Goal: Communication & Community: Connect with others

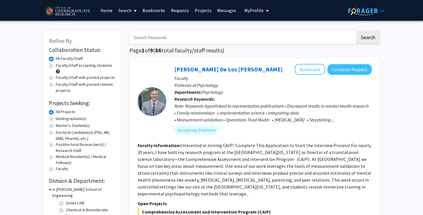
click at [222, 8] on link "Messages" at bounding box center [226, 10] width 25 height 20
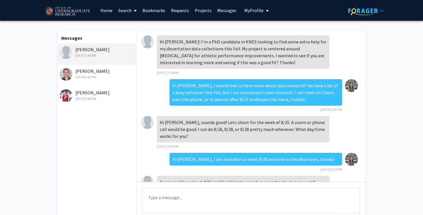
scroll to position [45, 0]
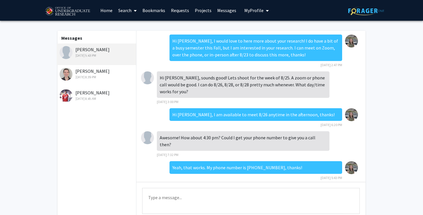
click at [83, 47] on div "[PERSON_NAME] [DATE] 5:43 PM" at bounding box center [97, 52] width 75 height 12
click at [152, 77] on img at bounding box center [147, 77] width 13 height 13
click at [147, 79] on img at bounding box center [147, 77] width 13 height 13
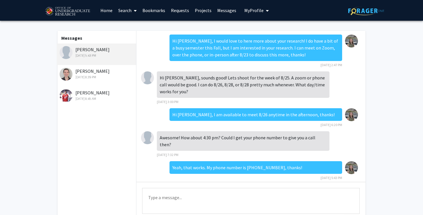
click at [83, 53] on div "[DATE] 5:43 PM" at bounding box center [97, 55] width 75 height 5
click at [85, 54] on div "[DATE] 5:43 PM" at bounding box center [97, 55] width 75 height 5
click at [86, 50] on div "[PERSON_NAME] [DATE] 5:43 PM" at bounding box center [97, 52] width 75 height 12
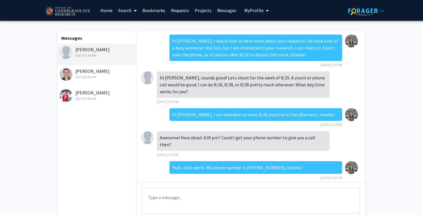
click at [154, 136] on div at bounding box center [149, 137] width 16 height 13
